Goal: Check status: Check status

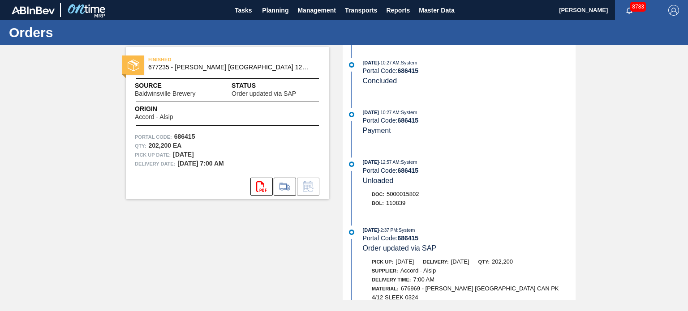
scroll to position [382, 0]
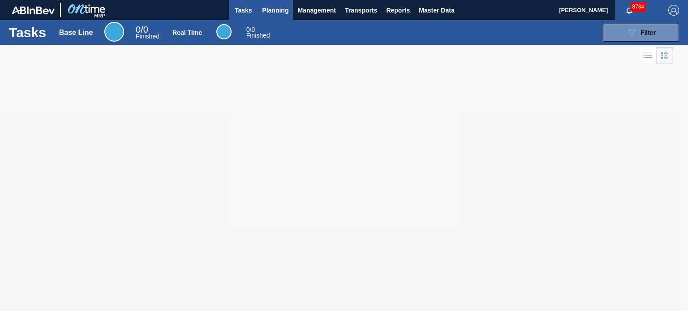
click at [280, 12] on span "Planning" at bounding box center [275, 10] width 26 height 11
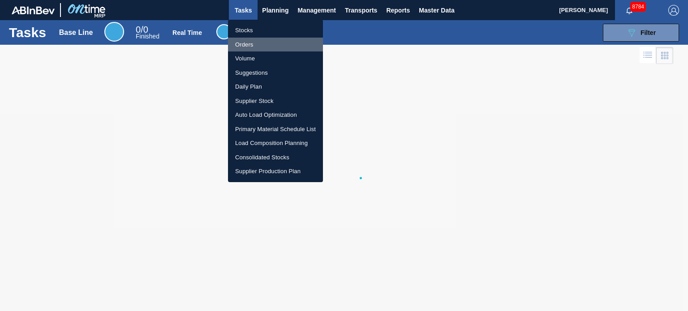
click at [240, 47] on li "Orders" at bounding box center [275, 45] width 95 height 14
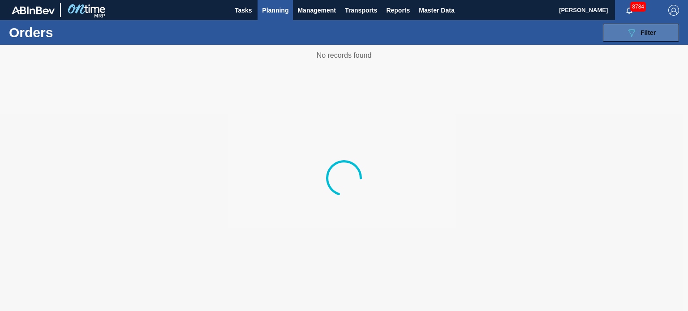
click at [615, 37] on button "089F7B8B-B2A5-4AFE-B5C0-19BA573D28AC Filter" at bounding box center [641, 33] width 76 height 18
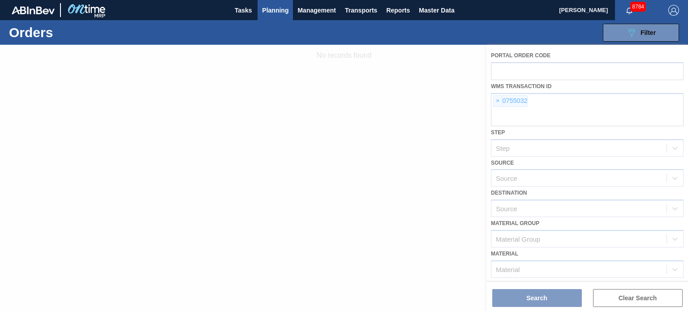
click at [504, 99] on div at bounding box center [344, 178] width 688 height 267
click at [503, 99] on div at bounding box center [344, 178] width 688 height 267
click at [499, 100] on div at bounding box center [344, 178] width 688 height 267
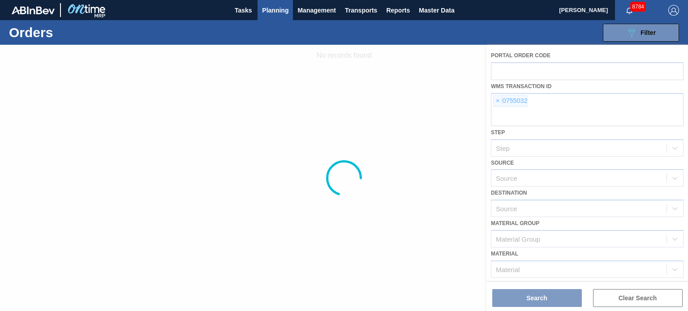
click at [499, 100] on div at bounding box center [344, 178] width 688 height 267
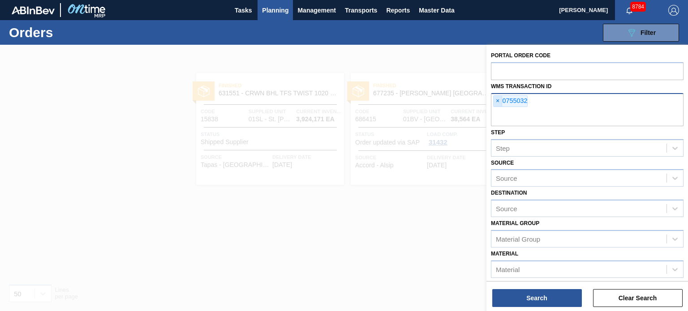
click at [497, 101] on span "×" at bounding box center [498, 101] width 9 height 11
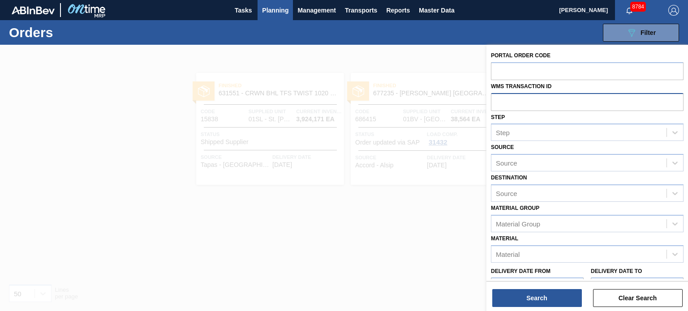
paste input "0929780"
type input "0929780"
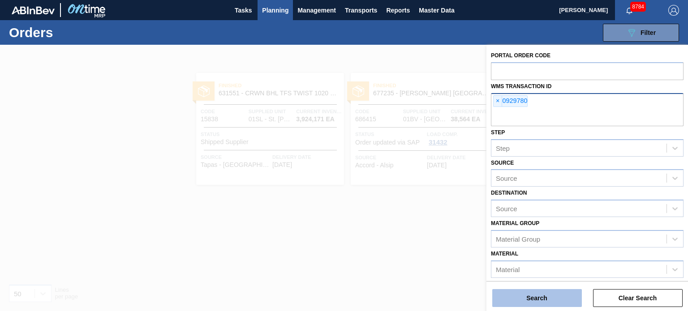
click at [521, 299] on button "Search" at bounding box center [537, 298] width 90 height 18
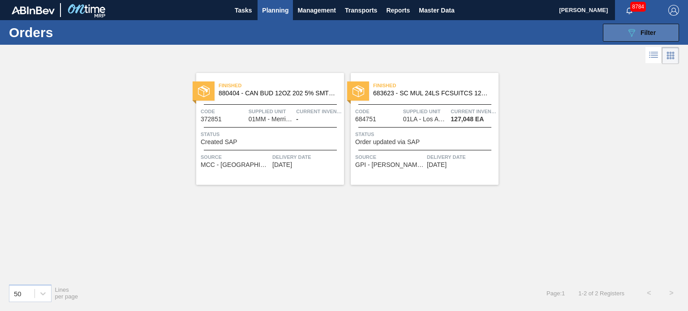
click at [626, 29] on button "089F7B8B-B2A5-4AFE-B5C0-19BA573D28AC Filter" at bounding box center [641, 33] width 76 height 18
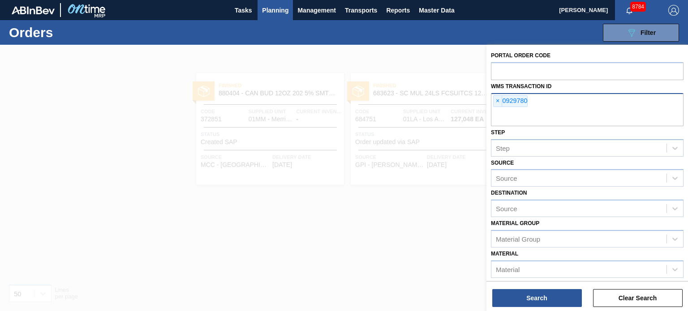
click at [402, 222] on div at bounding box center [344, 200] width 688 height 311
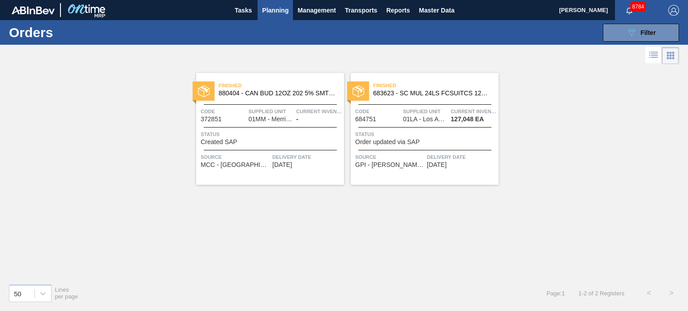
click at [410, 103] on div "Finished 683623 - SC MUL 24LS FCSUITCS 12OZ SLEEK AQUEOUS Code 684751 Supplied …" at bounding box center [425, 129] width 148 height 112
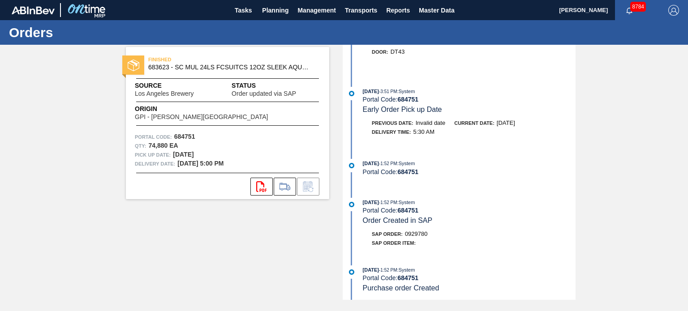
scroll to position [376, 0]
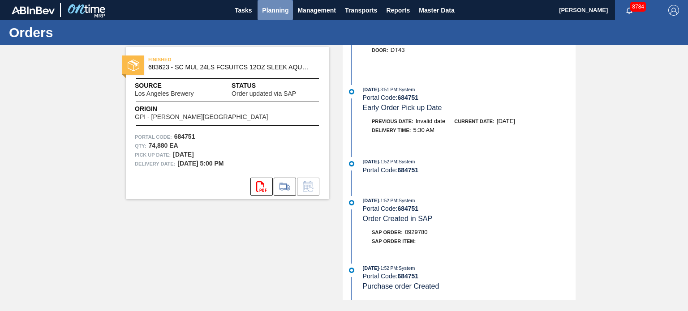
click at [278, 0] on button "Planning" at bounding box center [275, 10] width 35 height 20
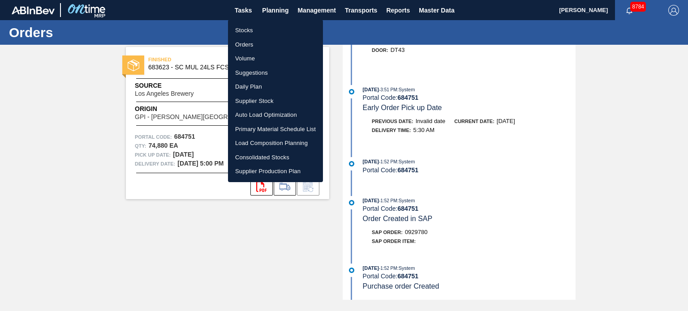
click at [245, 46] on li "Orders" at bounding box center [275, 45] width 95 height 14
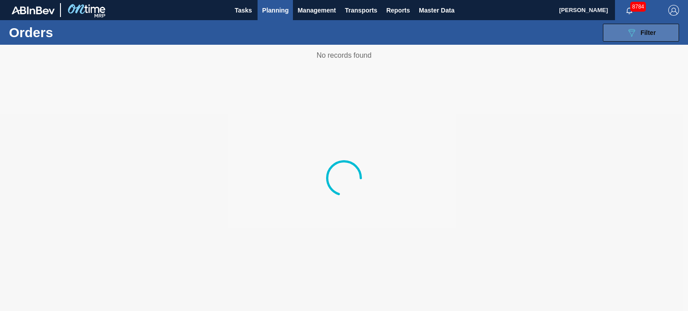
click at [642, 32] on span "Filter" at bounding box center [648, 32] width 15 height 7
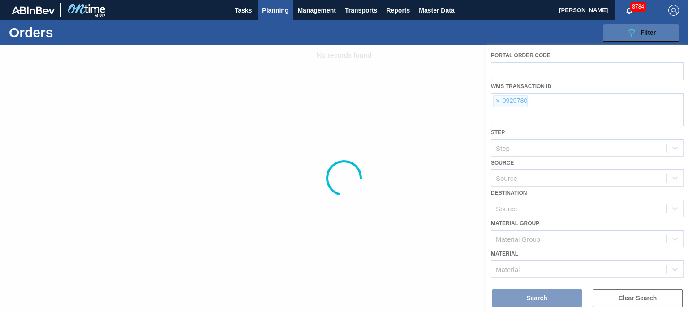
click at [642, 32] on span "Filter" at bounding box center [648, 32] width 15 height 7
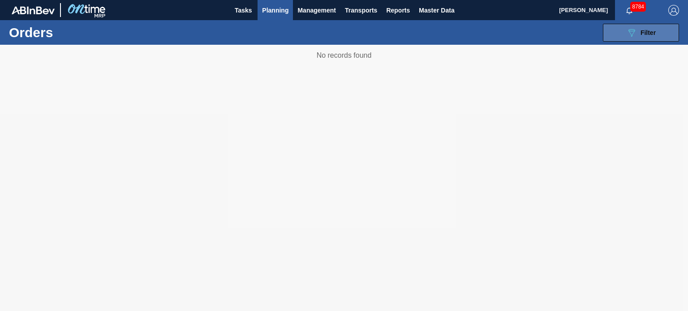
click at [655, 32] on span "Filter" at bounding box center [648, 32] width 15 height 7
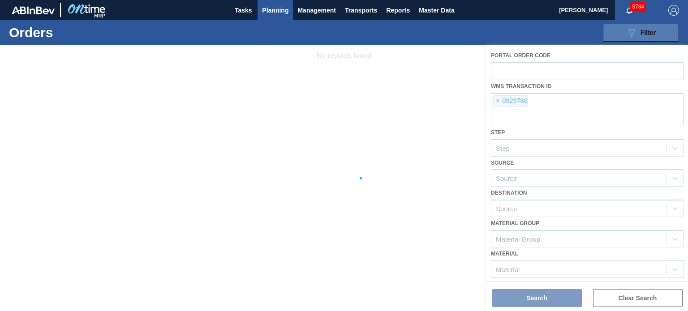
click at [655, 32] on span "Filter" at bounding box center [648, 32] width 15 height 7
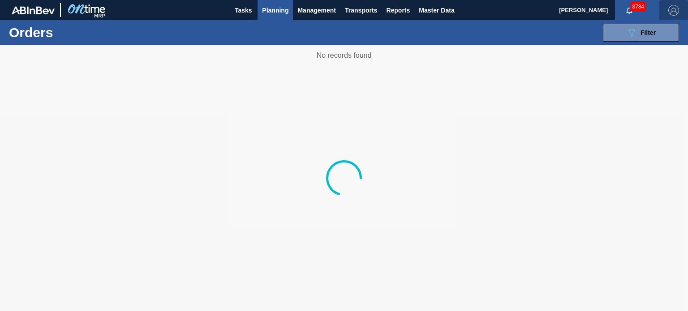
click at [665, 17] on button "button" at bounding box center [674, 10] width 29 height 20
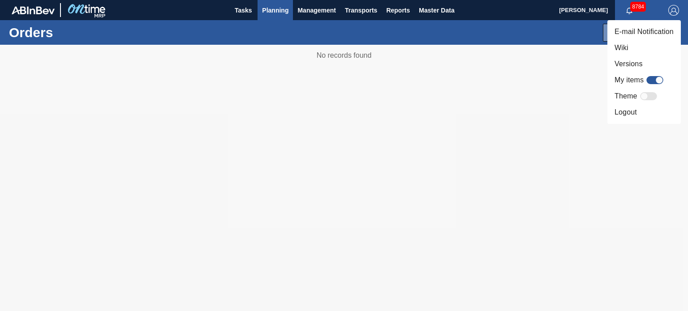
click at [565, 50] on div at bounding box center [344, 155] width 688 height 311
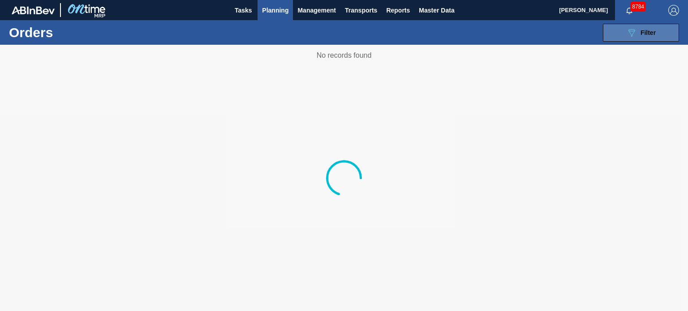
click at [616, 31] on button "089F7B8B-B2A5-4AFE-B5C0-19BA573D28AC Filter" at bounding box center [641, 33] width 76 height 18
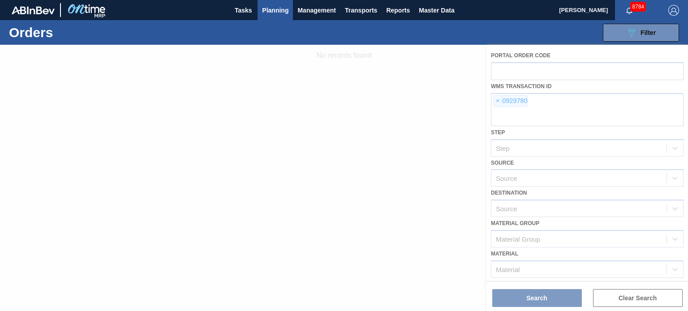
click at [495, 102] on div at bounding box center [344, 178] width 688 height 267
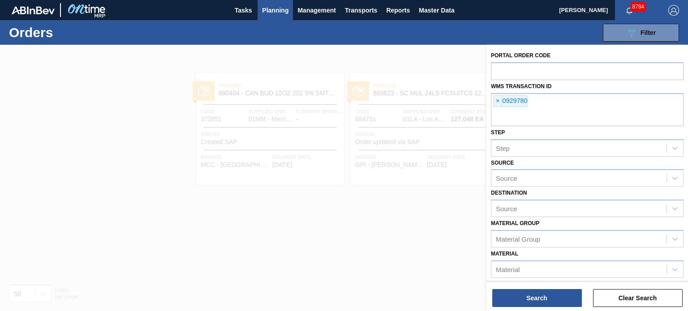
click at [498, 101] on span "×" at bounding box center [498, 101] width 9 height 11
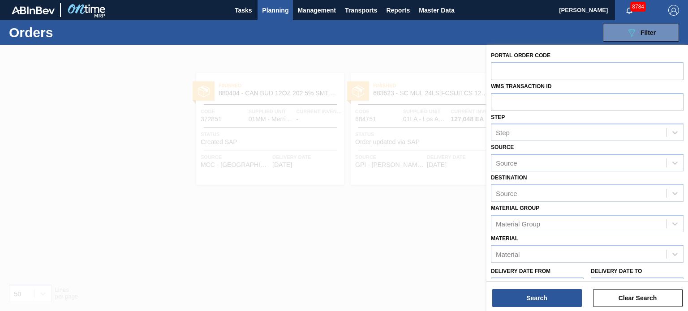
paste input "0935904"
type input "0935904"
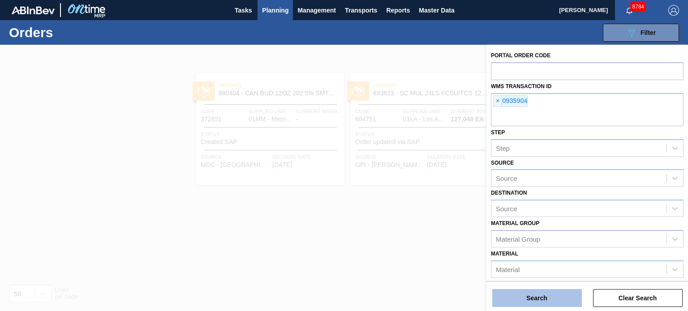
click at [529, 292] on button "Search" at bounding box center [537, 298] width 90 height 18
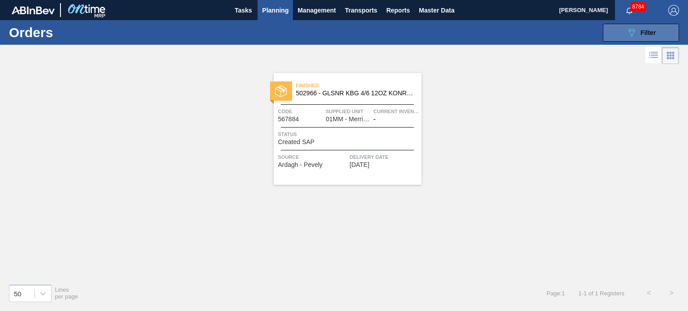
click at [642, 27] on div "089F7B8B-B2A5-4AFE-B5C0-19BA573D28AC Filter" at bounding box center [641, 32] width 30 height 11
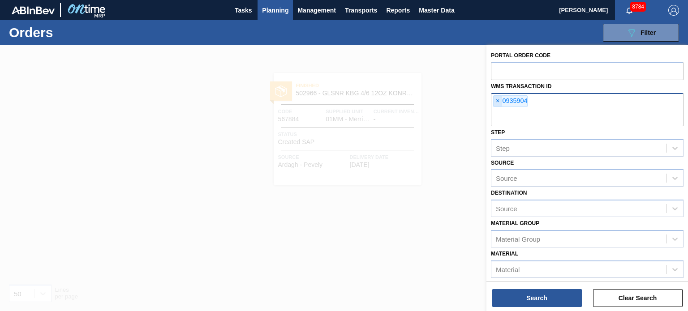
click at [499, 99] on span "×" at bounding box center [498, 101] width 9 height 11
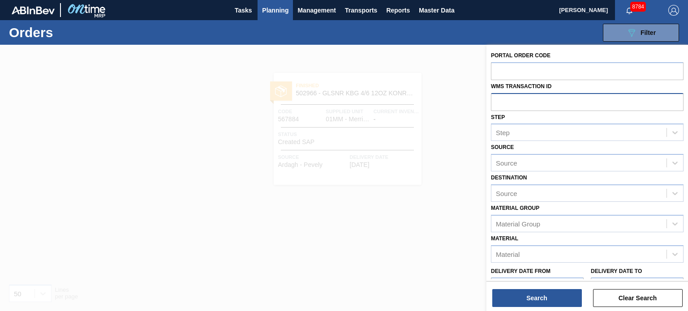
paste input "0542415"
type input "0542415"
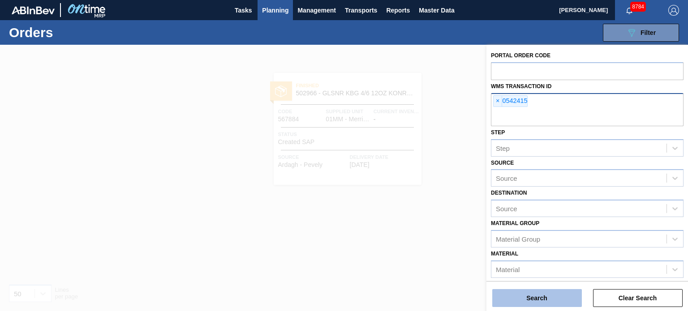
click at [527, 301] on button "Search" at bounding box center [537, 298] width 90 height 18
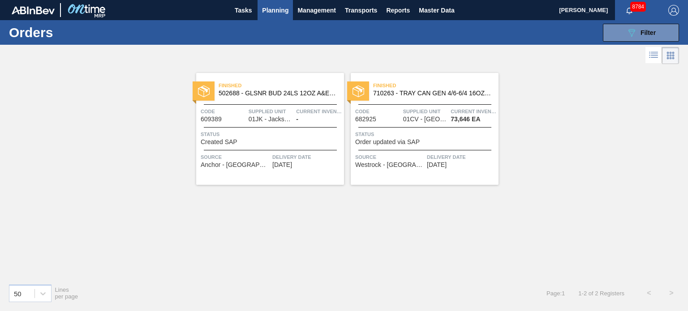
click at [439, 101] on div "Finished 710263 - TRAY CAN GEN 4/6-6/4 16OZ GEN KRFT 1986- Code 682925 Supplied…" at bounding box center [425, 129] width 148 height 112
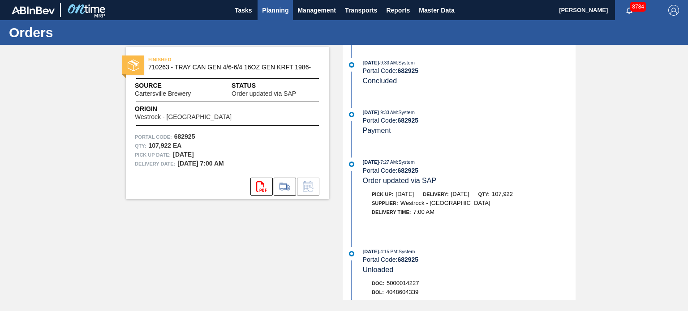
click at [268, 12] on span "Planning" at bounding box center [275, 10] width 26 height 11
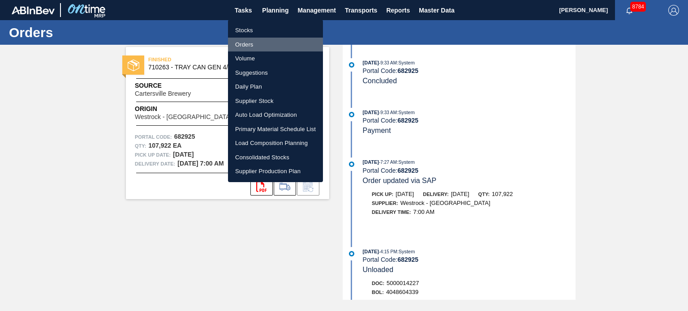
click at [249, 41] on li "Orders" at bounding box center [275, 45] width 95 height 14
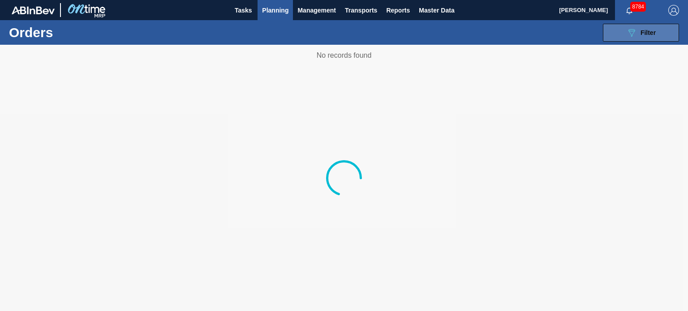
click at [615, 30] on button "089F7B8B-B2A5-4AFE-B5C0-19BA573D28AC Filter" at bounding box center [641, 33] width 76 height 18
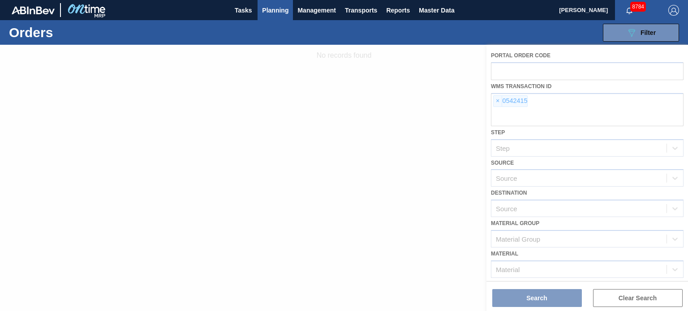
click at [493, 95] on div at bounding box center [344, 178] width 688 height 267
click at [497, 103] on div at bounding box center [344, 178] width 688 height 267
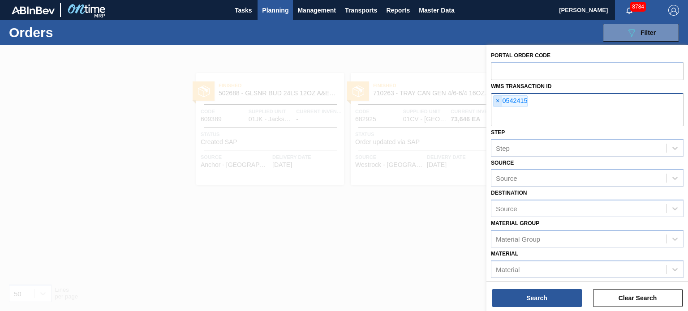
click at [497, 101] on span "×" at bounding box center [498, 101] width 9 height 11
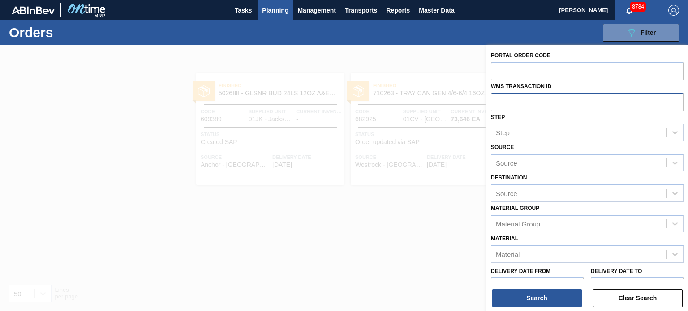
paste input "0656546"
type input "0656546"
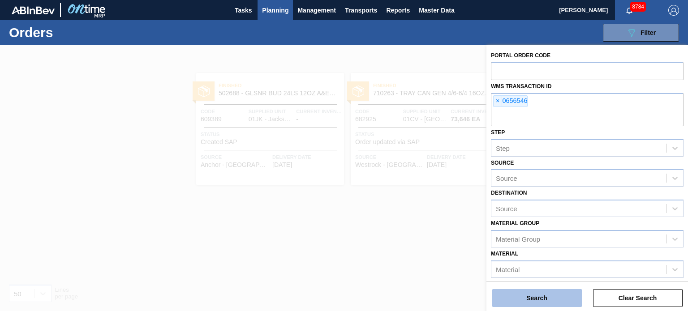
click at [534, 297] on button "Search" at bounding box center [537, 298] width 90 height 18
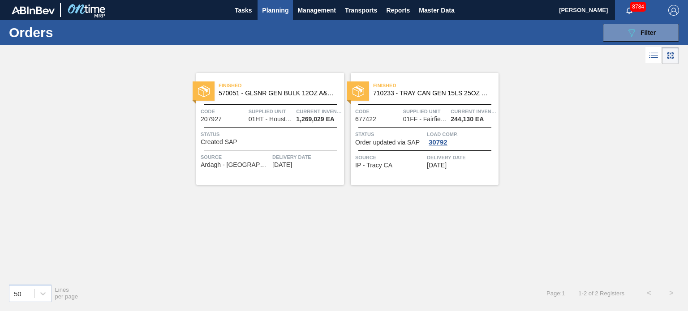
click at [434, 82] on span "Finished" at bounding box center [435, 85] width 125 height 9
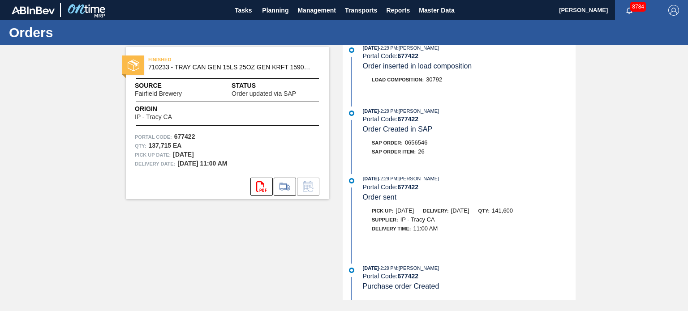
scroll to position [693, 0]
click at [462, 131] on div "12/09/2024 - 2:29 PM : Manoj Thomas Portal Code: 677422 Order Created in SAP" at bounding box center [469, 120] width 213 height 27
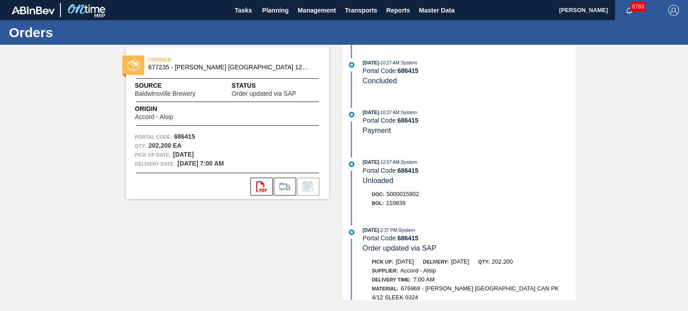
scroll to position [382, 0]
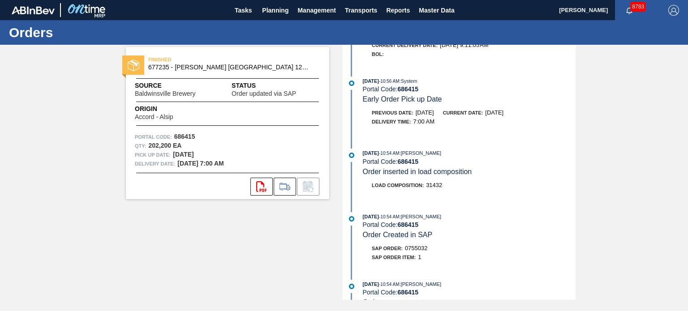
click at [24, 120] on div "FINISHED 677235 - CARR CAN NSW 12OZ CAN PK 4/12 SLEEK 1124 Source Baldwinsville…" at bounding box center [344, 172] width 688 height 255
click at [280, 14] on span "Planning" at bounding box center [275, 10] width 26 height 11
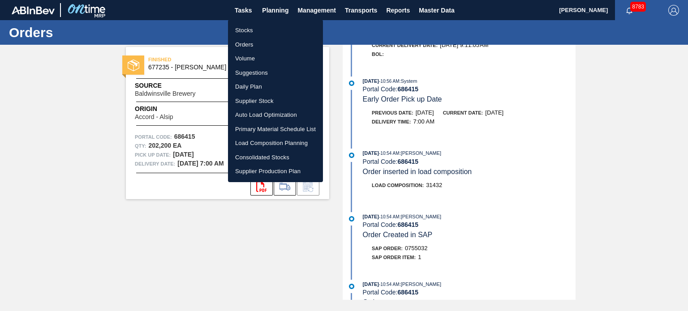
click at [43, 119] on div at bounding box center [344, 155] width 688 height 311
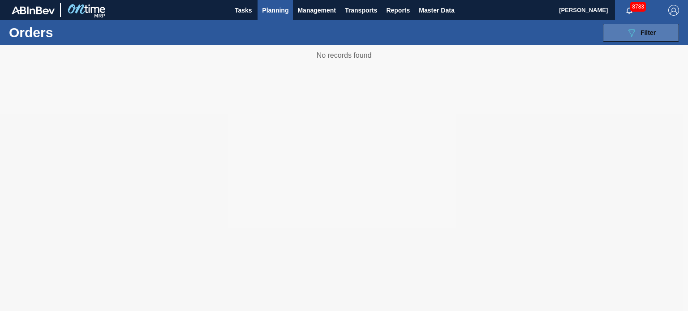
click at [617, 27] on button "089F7B8B-B2A5-4AFE-B5C0-19BA573D28AC Filter" at bounding box center [641, 33] width 76 height 18
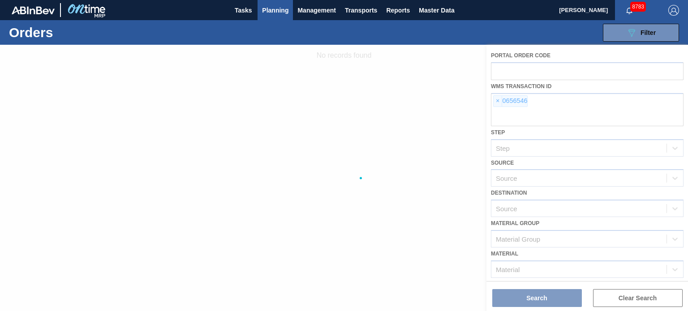
click at [498, 101] on div at bounding box center [344, 178] width 688 height 267
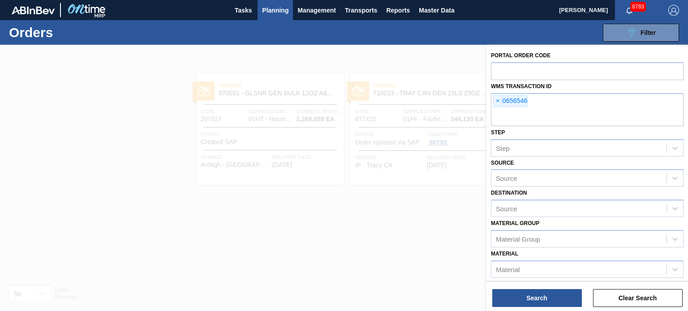
click at [498, 101] on span "×" at bounding box center [498, 101] width 9 height 11
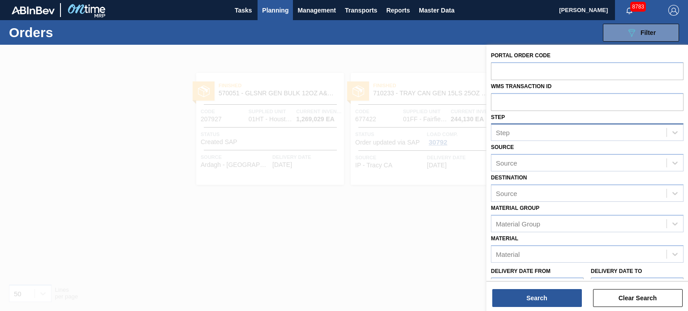
paste input "0656546"
type input "0656546"
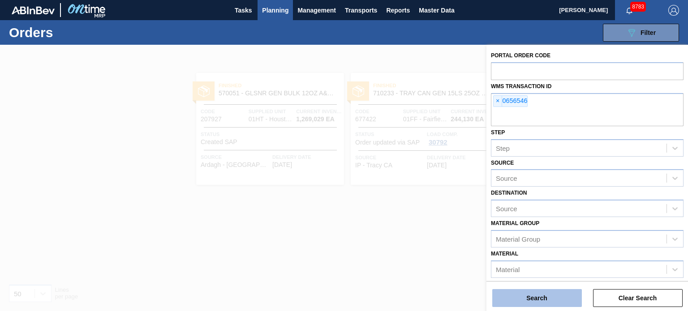
click at [533, 298] on button "Search" at bounding box center [537, 298] width 90 height 18
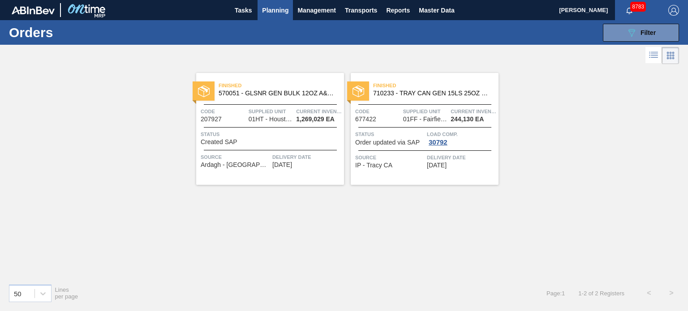
click at [413, 94] on span "710233 - TRAY CAN GEN 15LS 25OZ GEN KRFT 1590-J 0" at bounding box center [432, 93] width 118 height 7
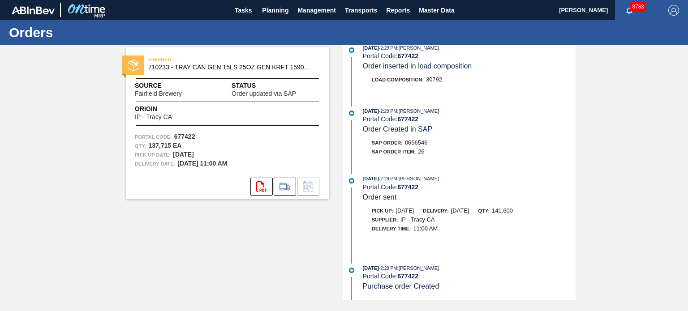
scroll to position [693, 0]
